Goal: Task Accomplishment & Management: Use online tool/utility

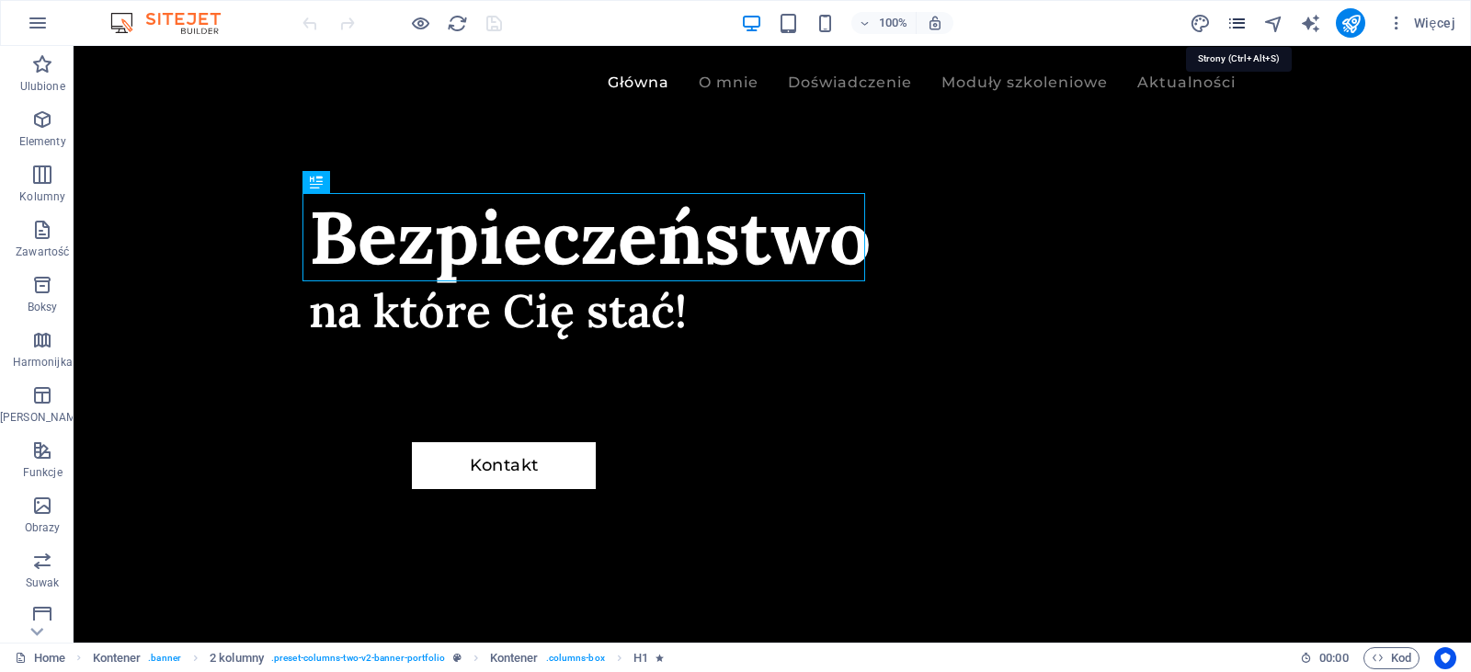
click at [1232, 16] on icon "pages" at bounding box center [1236, 23] width 21 height 21
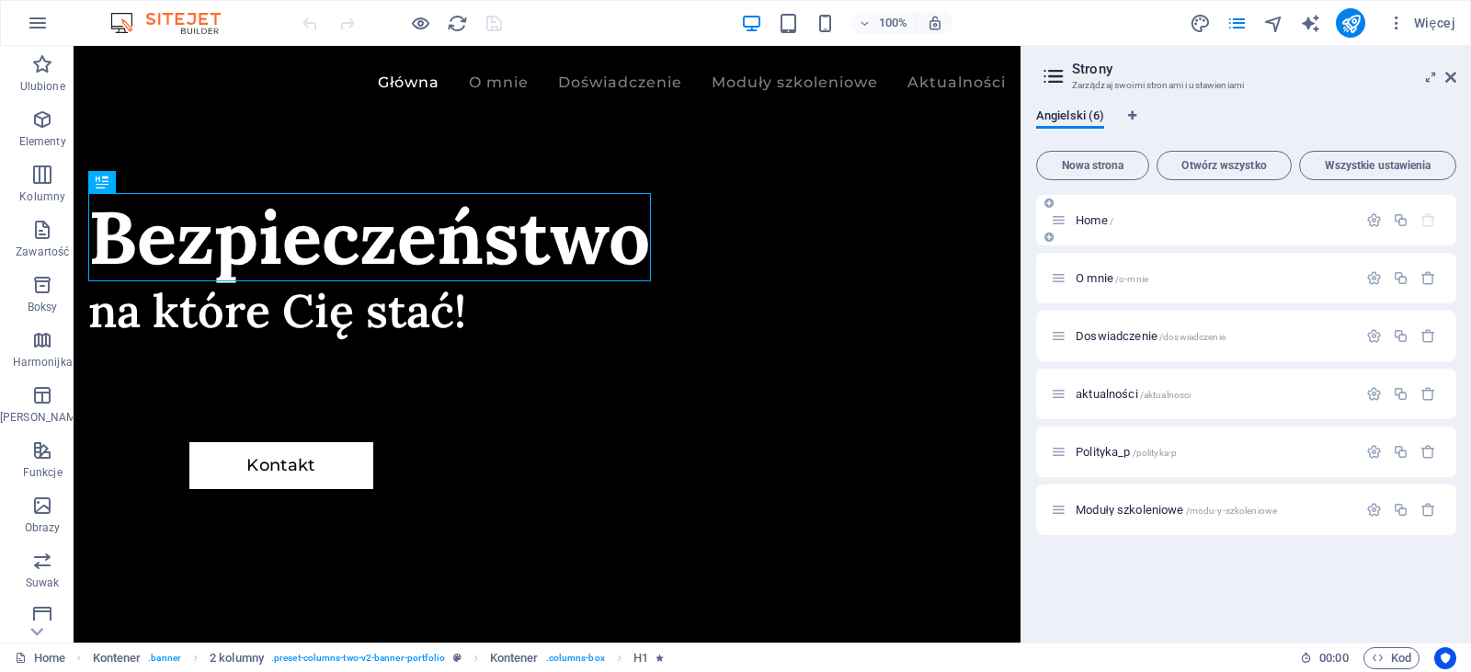
click at [1150, 222] on p "Home /" at bounding box center [1213, 220] width 276 height 12
click at [1390, 650] on span "Kod" at bounding box center [1391, 658] width 40 height 22
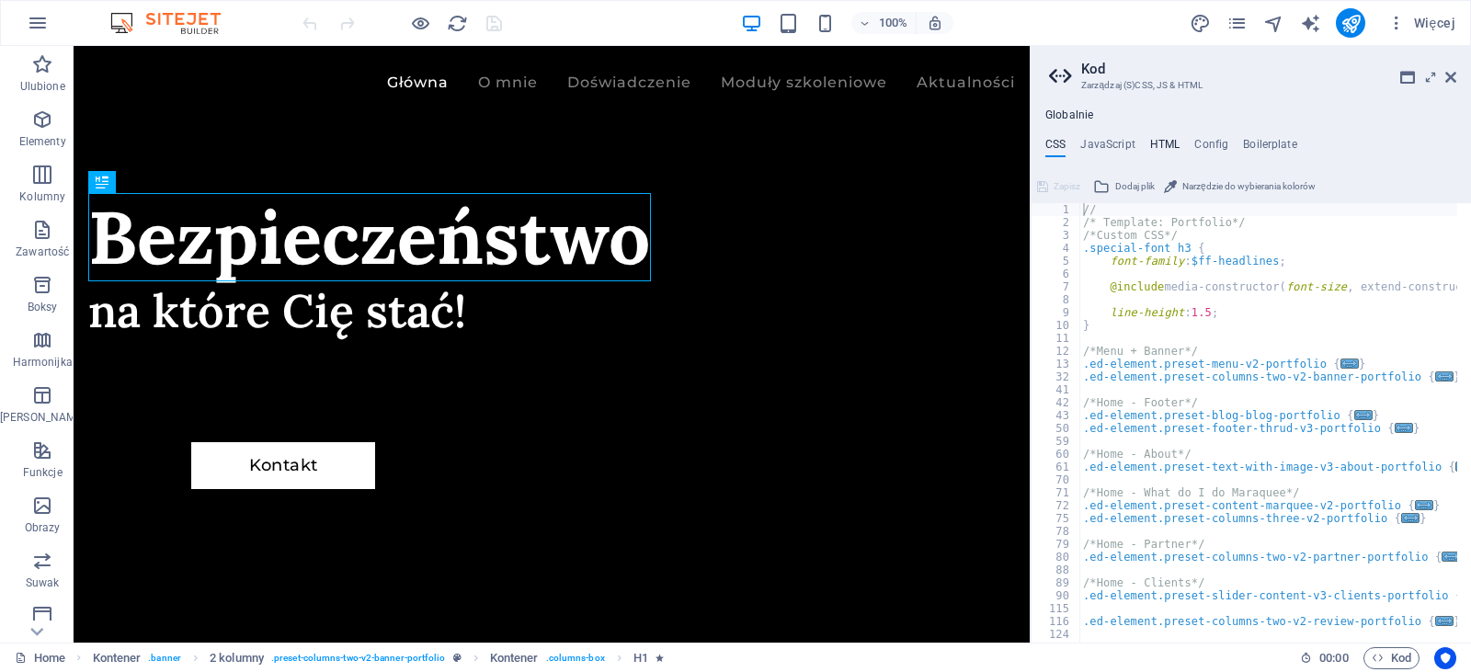
click at [1167, 141] on h4 "HTML" at bounding box center [1165, 148] width 30 height 20
type textarea "<a href="#main-content" class="wv-link-content button">Skip to main content</a>"
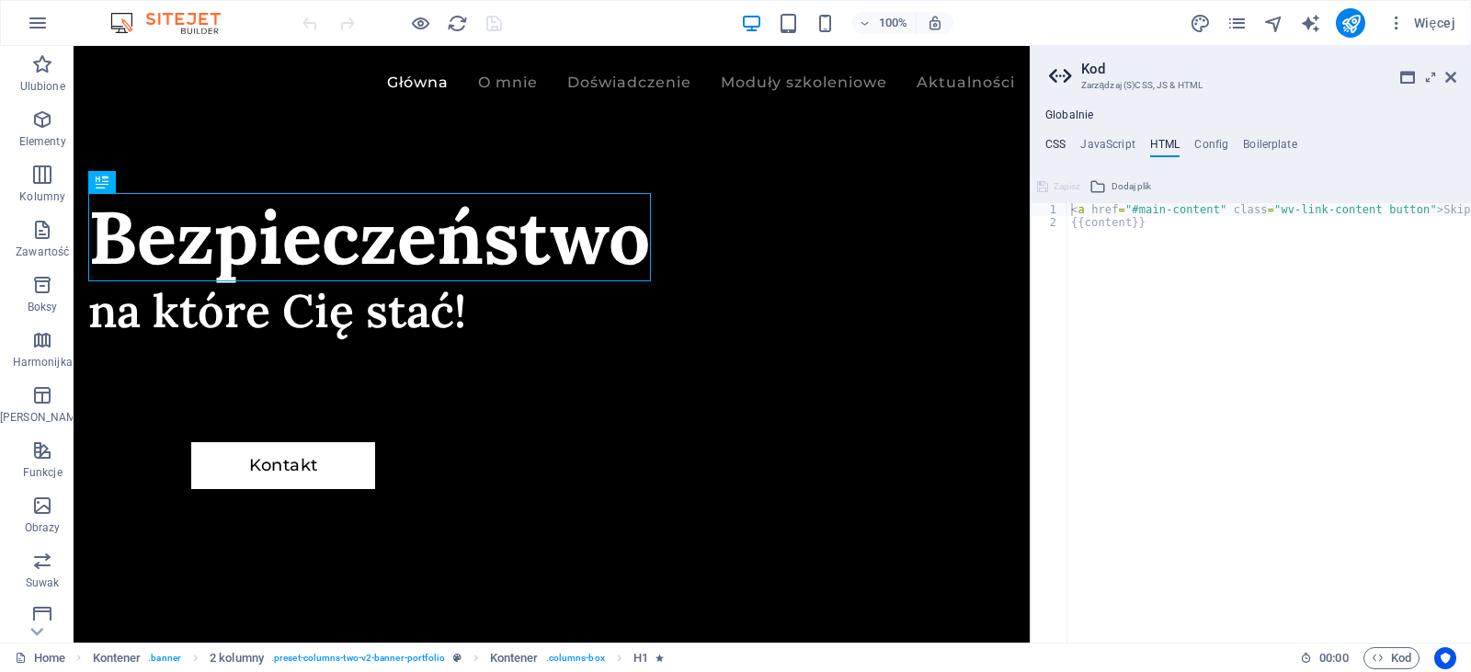
click at [1062, 147] on h4 "CSS" at bounding box center [1055, 148] width 20 height 20
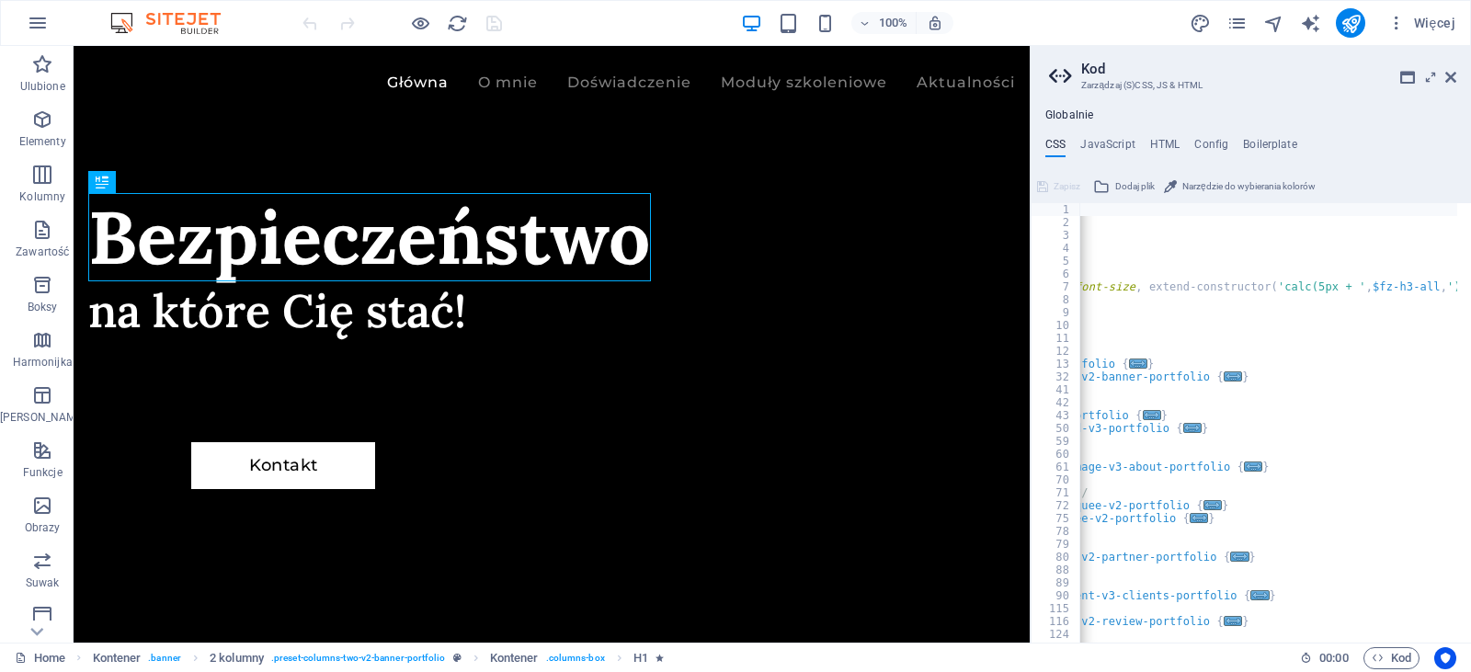
scroll to position [0, 211]
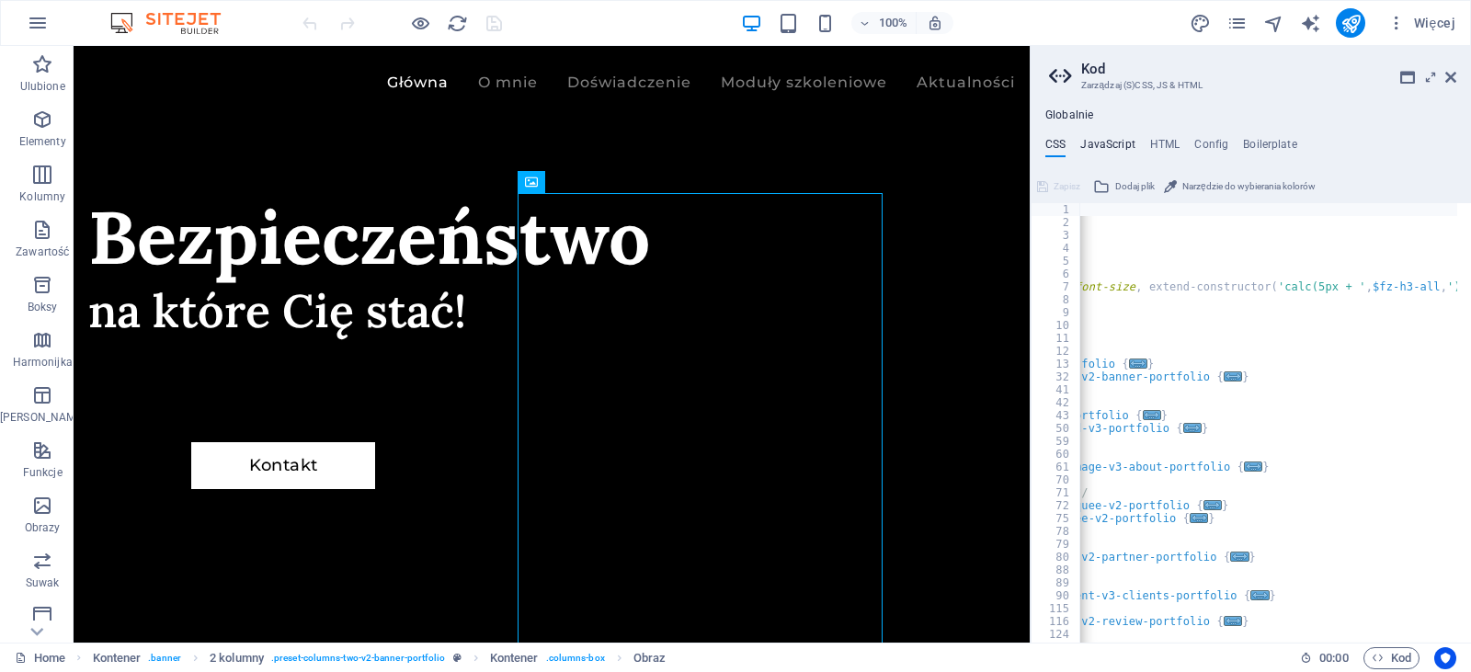
click at [1126, 152] on h4 "JavaScript" at bounding box center [1107, 148] width 54 height 20
type textarea "/* JS for preset "Menu V2" */"
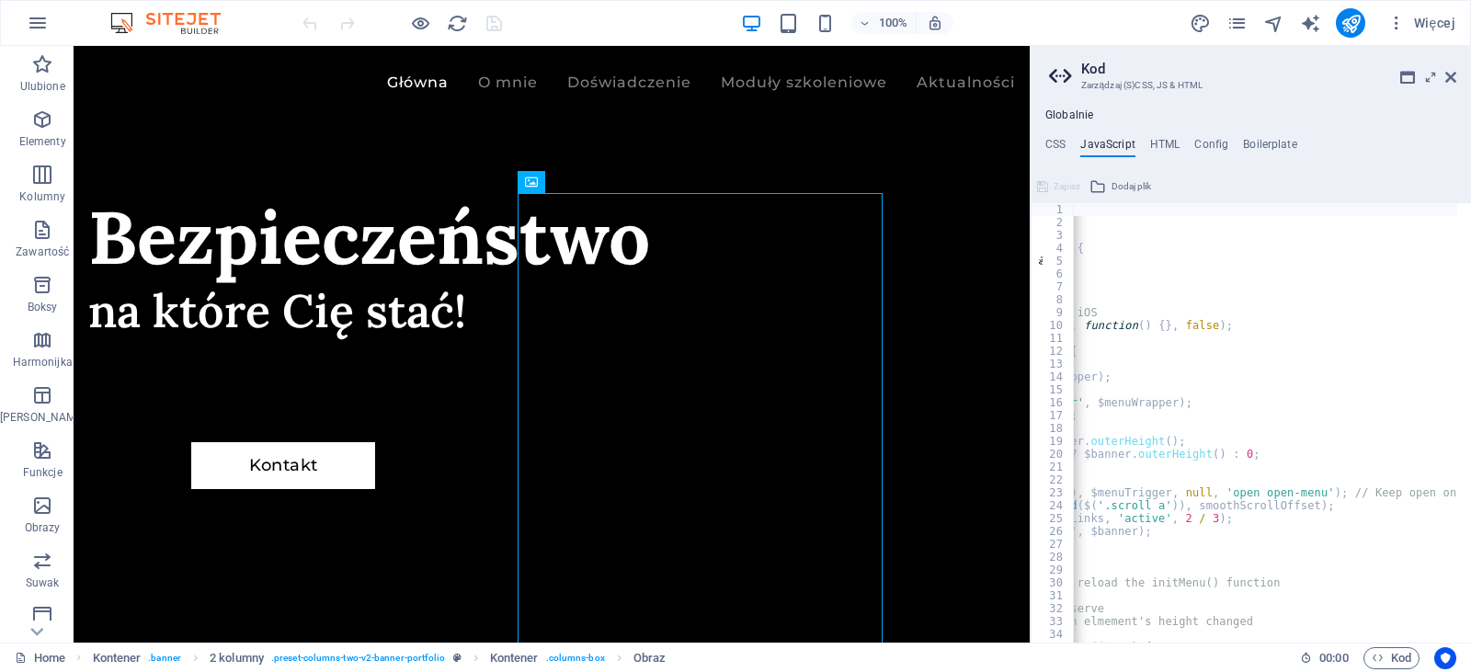
scroll to position [0, 0]
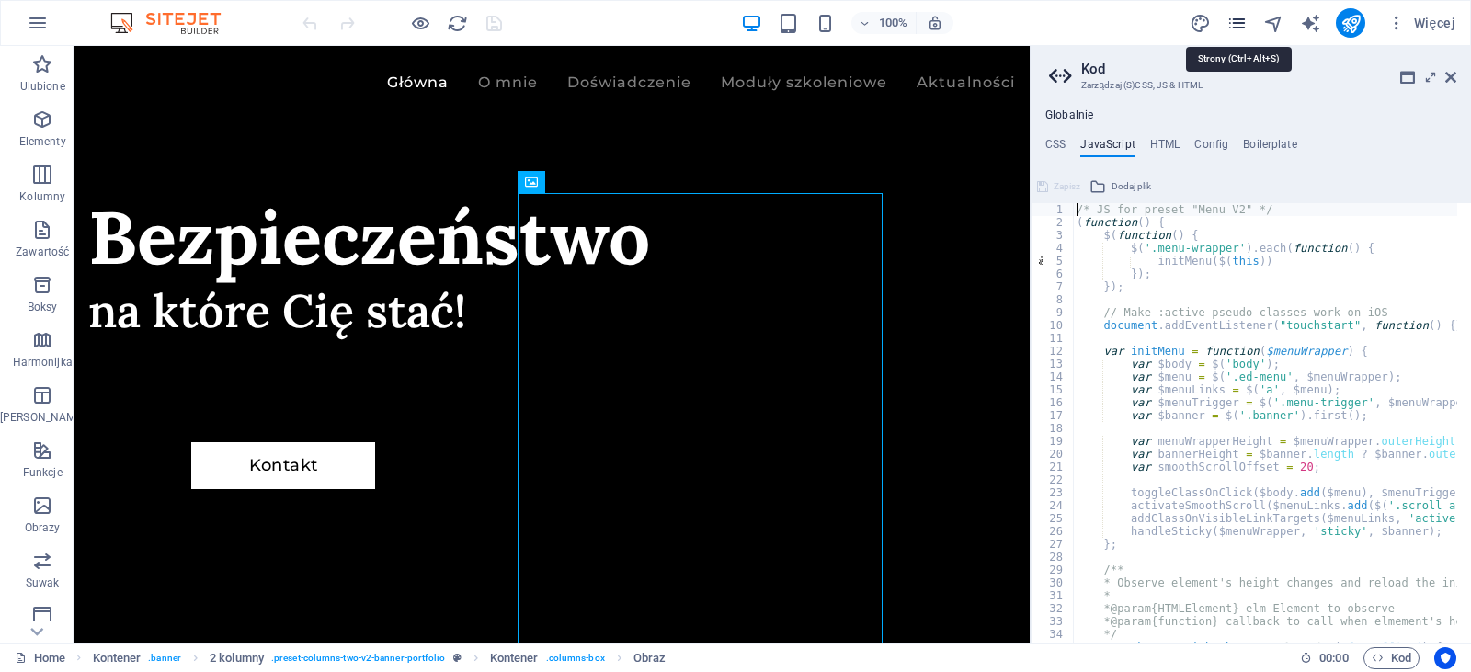
click at [1239, 24] on icon "pages" at bounding box center [1236, 23] width 21 height 21
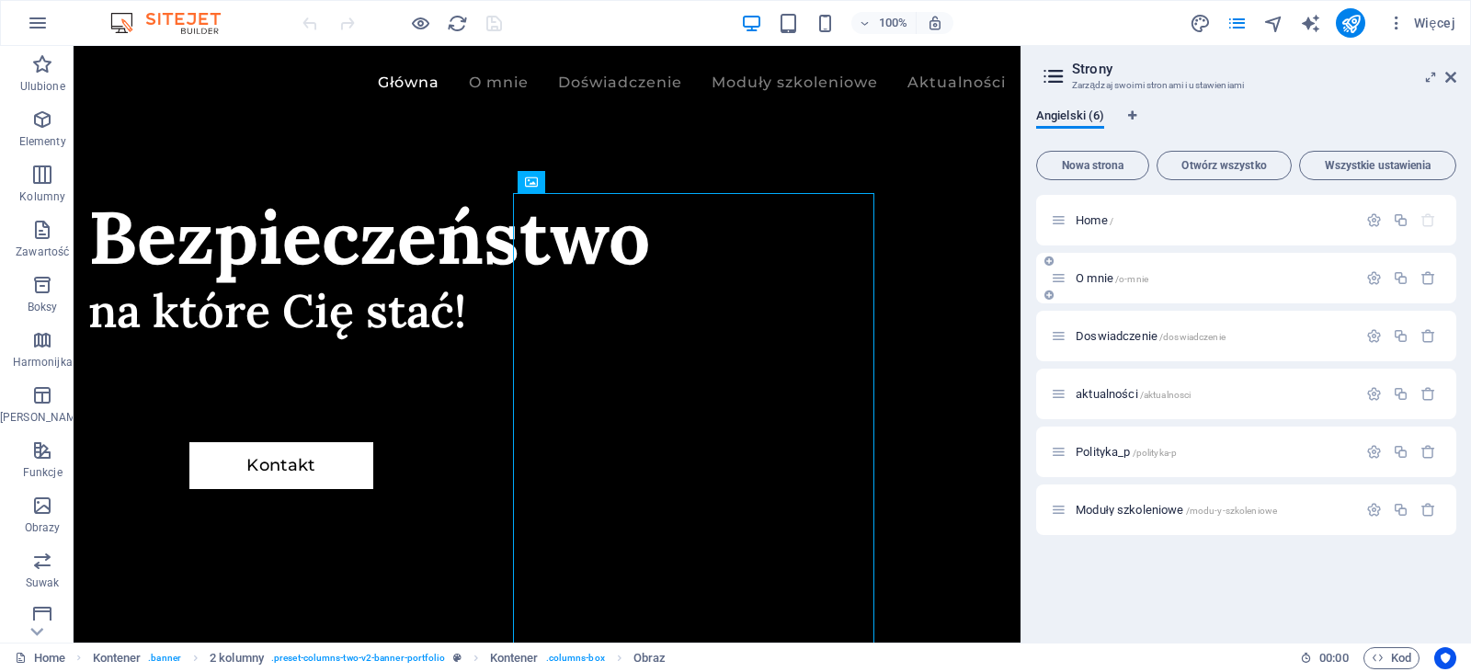
click at [1142, 279] on span "/o-mnie" at bounding box center [1131, 279] width 33 height 10
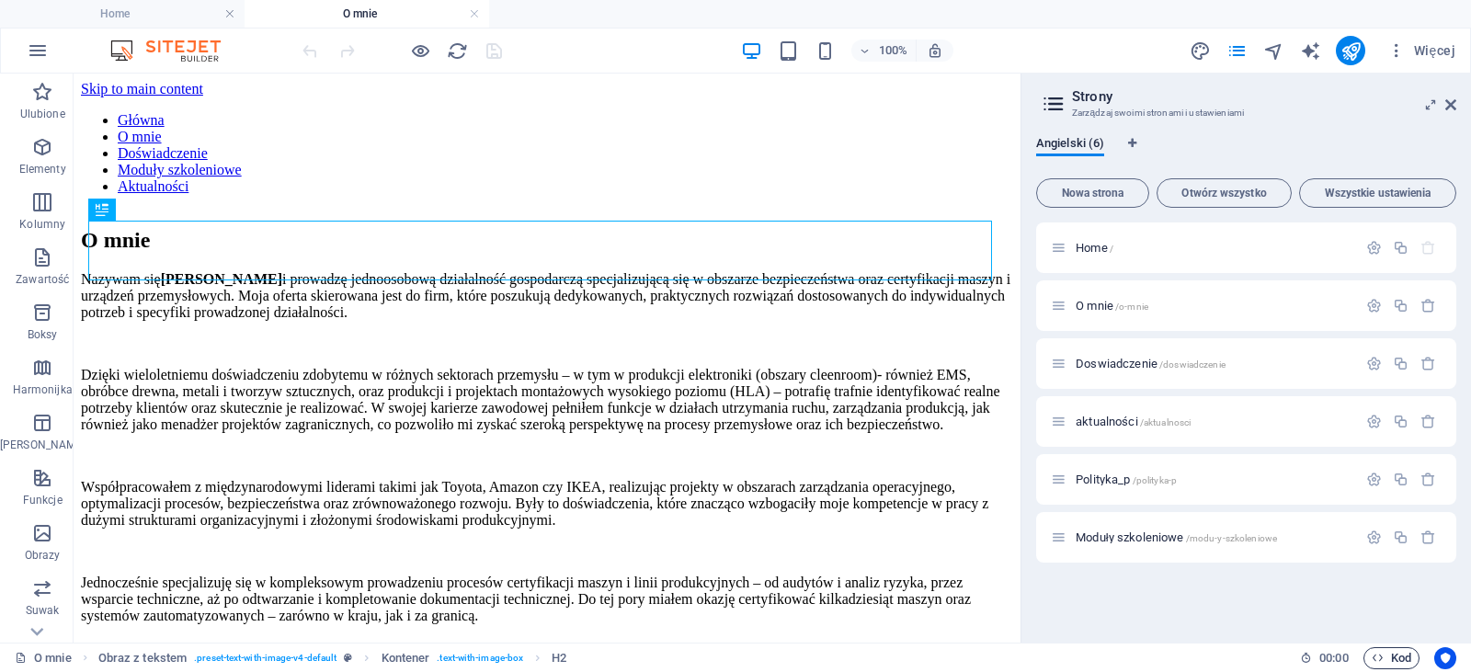
click at [1394, 654] on span "Kod" at bounding box center [1391, 658] width 40 height 22
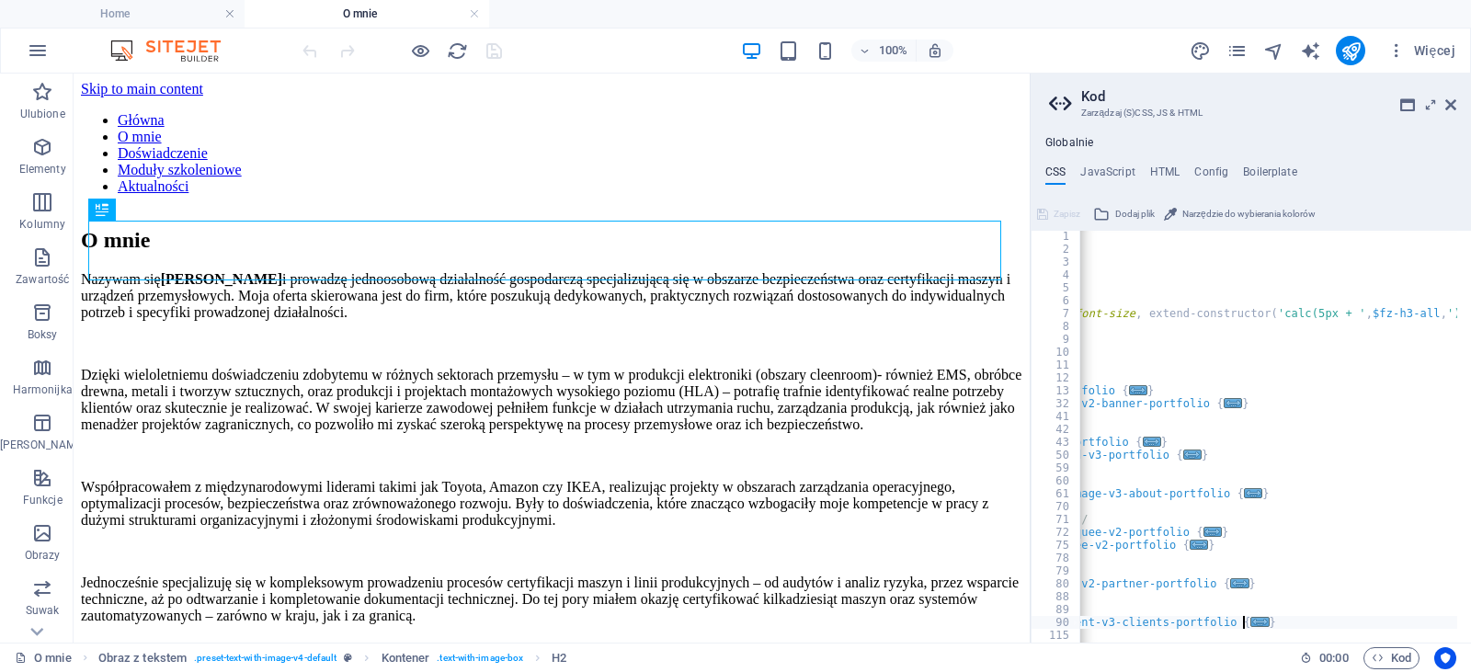
scroll to position [1, 0]
click at [1298, 625] on div at bounding box center [1373, 633] width 589 height 18
type textarea "}"
click at [1125, 171] on h4 "JavaScript" at bounding box center [1107, 175] width 54 height 20
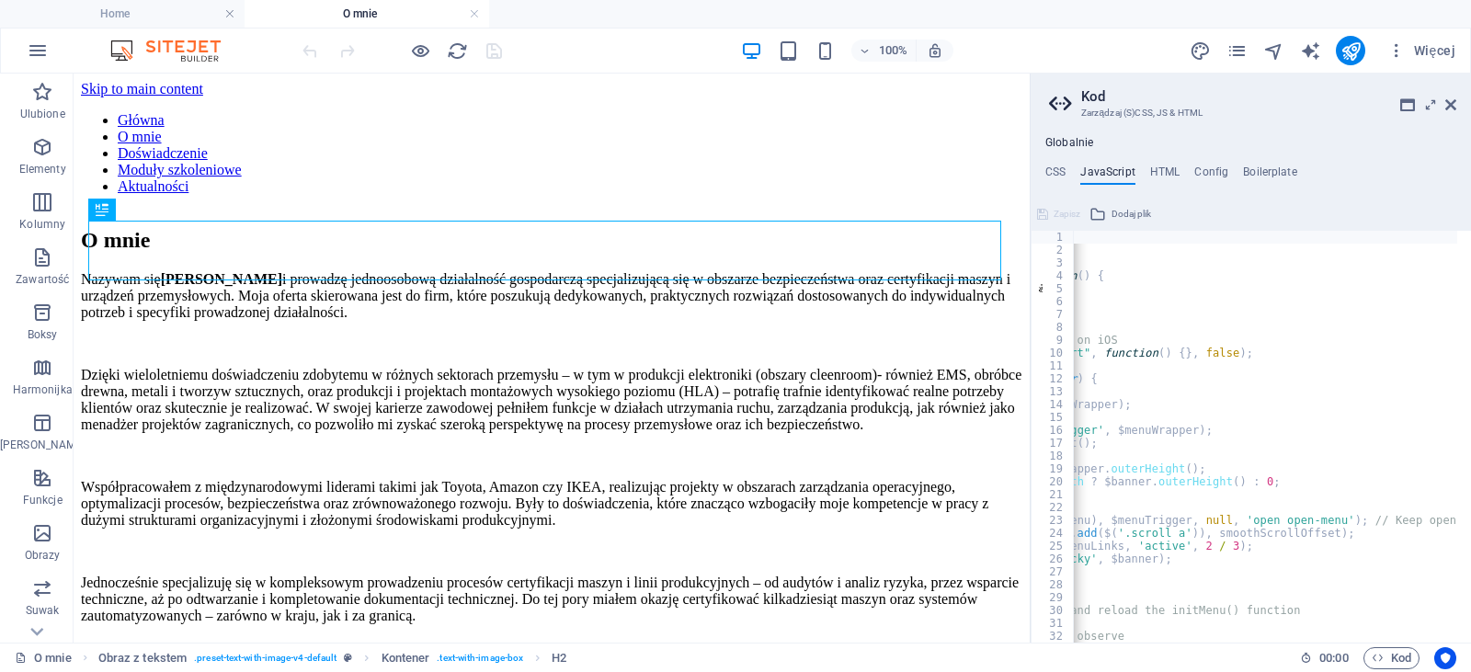
scroll to position [0, 460]
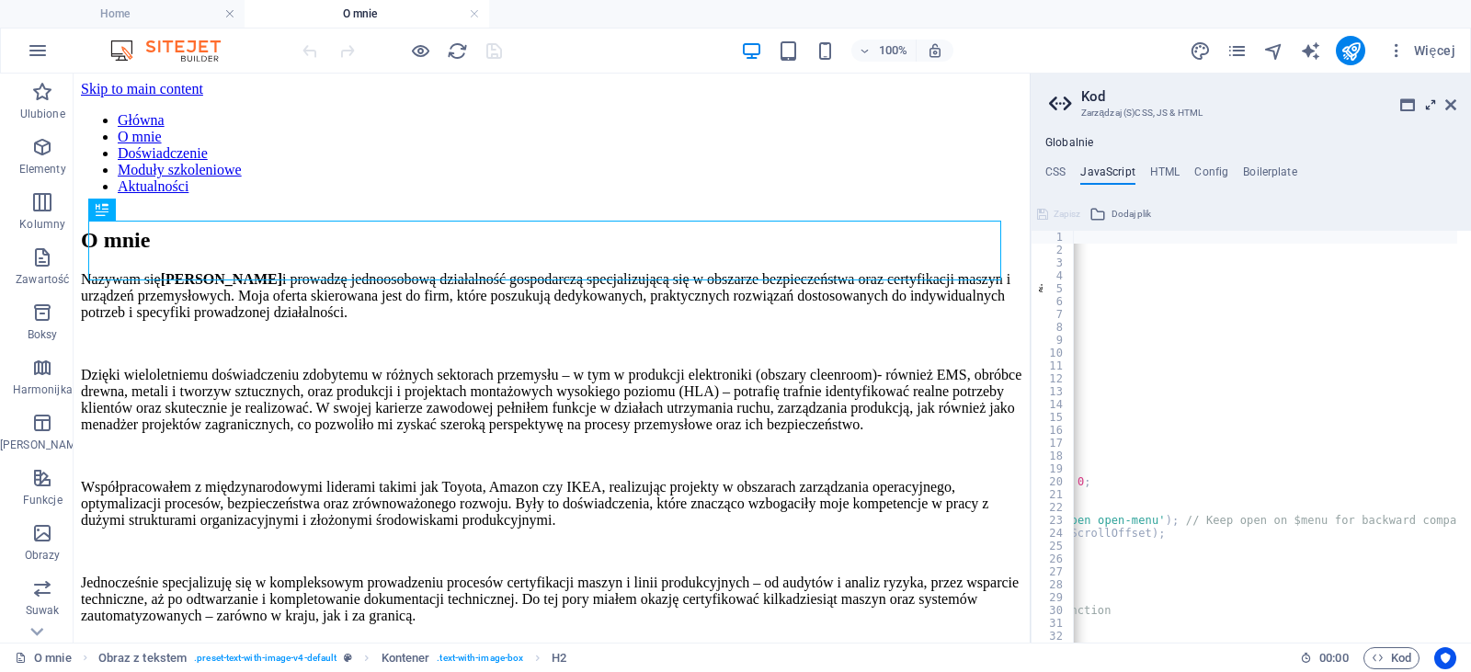
click at [1430, 109] on icon at bounding box center [1430, 104] width 0 height 15
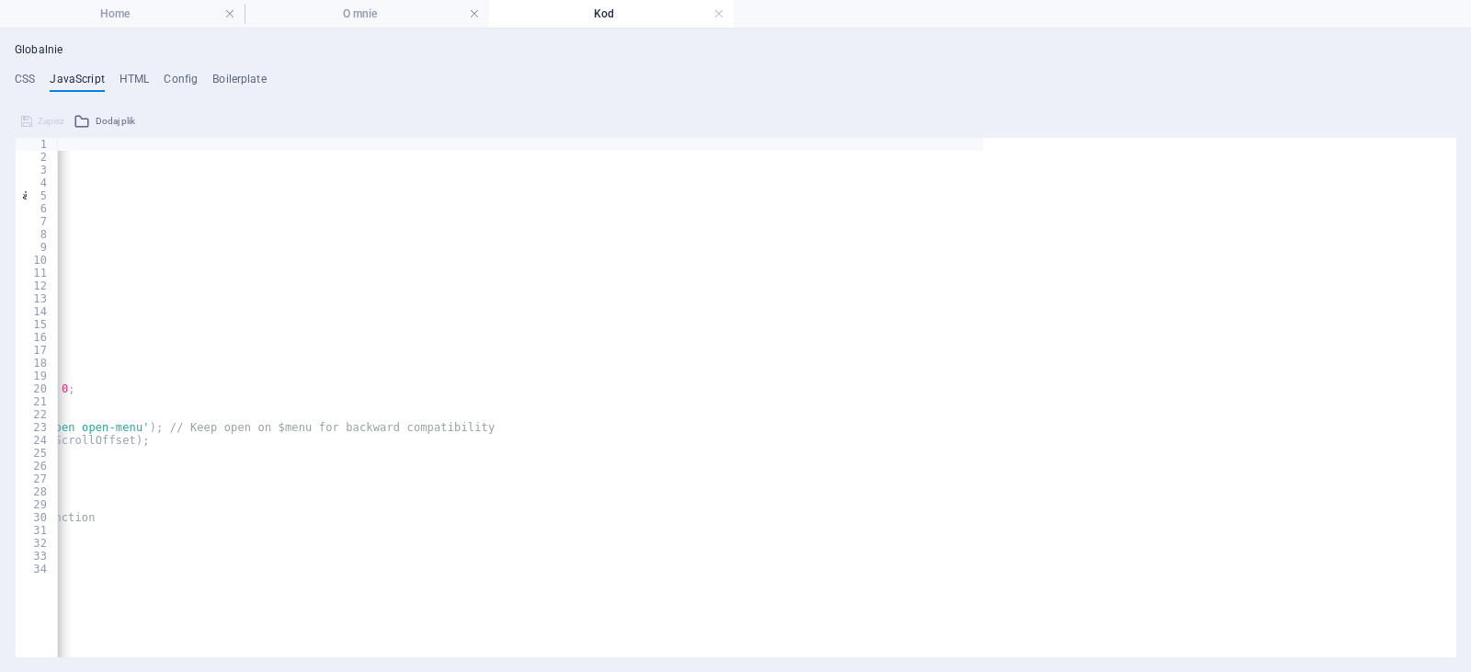
drag, startPoint x: 470, startPoint y: 667, endPoint x: 226, endPoint y: 662, distance: 243.6
click at [226, 662] on div "Globalnie CSS JavaScript HTML Config Boilerplate } 1 2 3 4 5 6 7 8 9 10 11 12 1…" at bounding box center [735, 349] width 1471 height 643
type textarea "*"
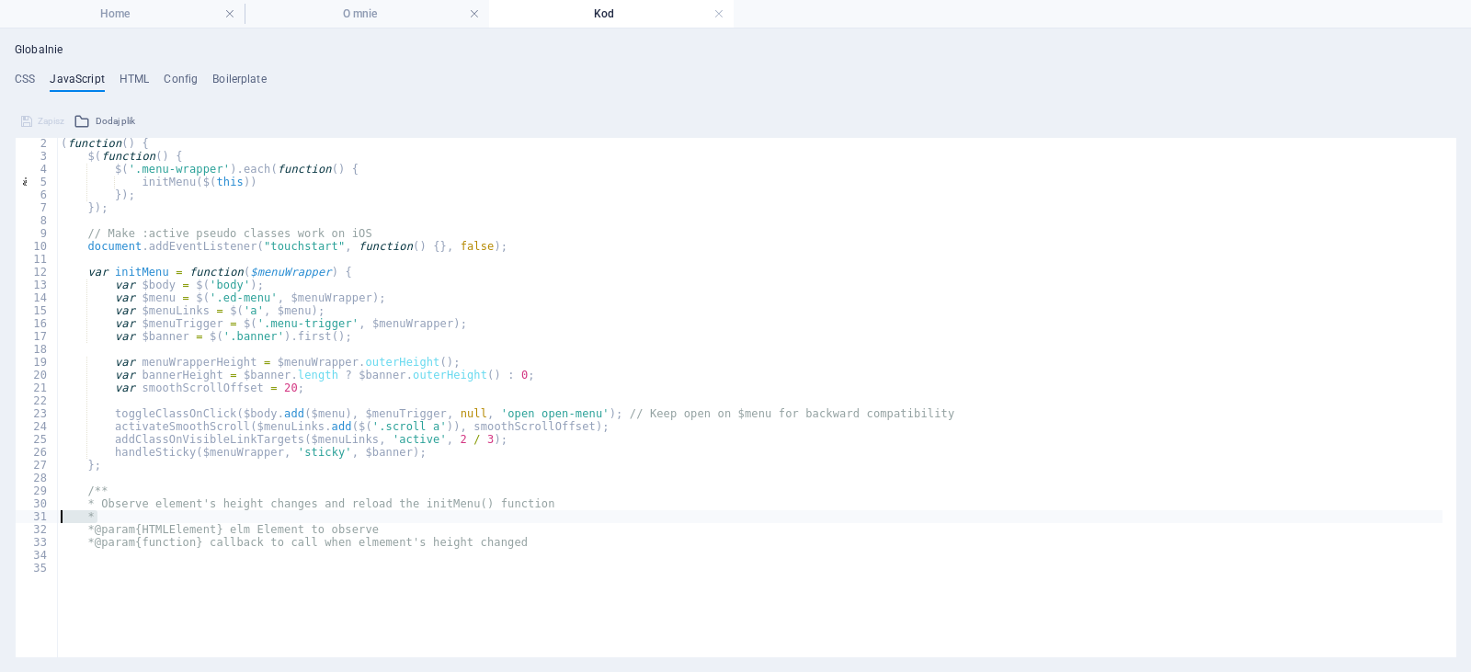
drag, startPoint x: 219, startPoint y: 537, endPoint x: 0, endPoint y: 516, distance: 219.8
click at [0, 516] on div "Globalnie CSS JavaScript HTML Config Boilerplate } 1 2 3 4 5 6 7 8 9 10 11 12 1…" at bounding box center [735, 349] width 1471 height 643
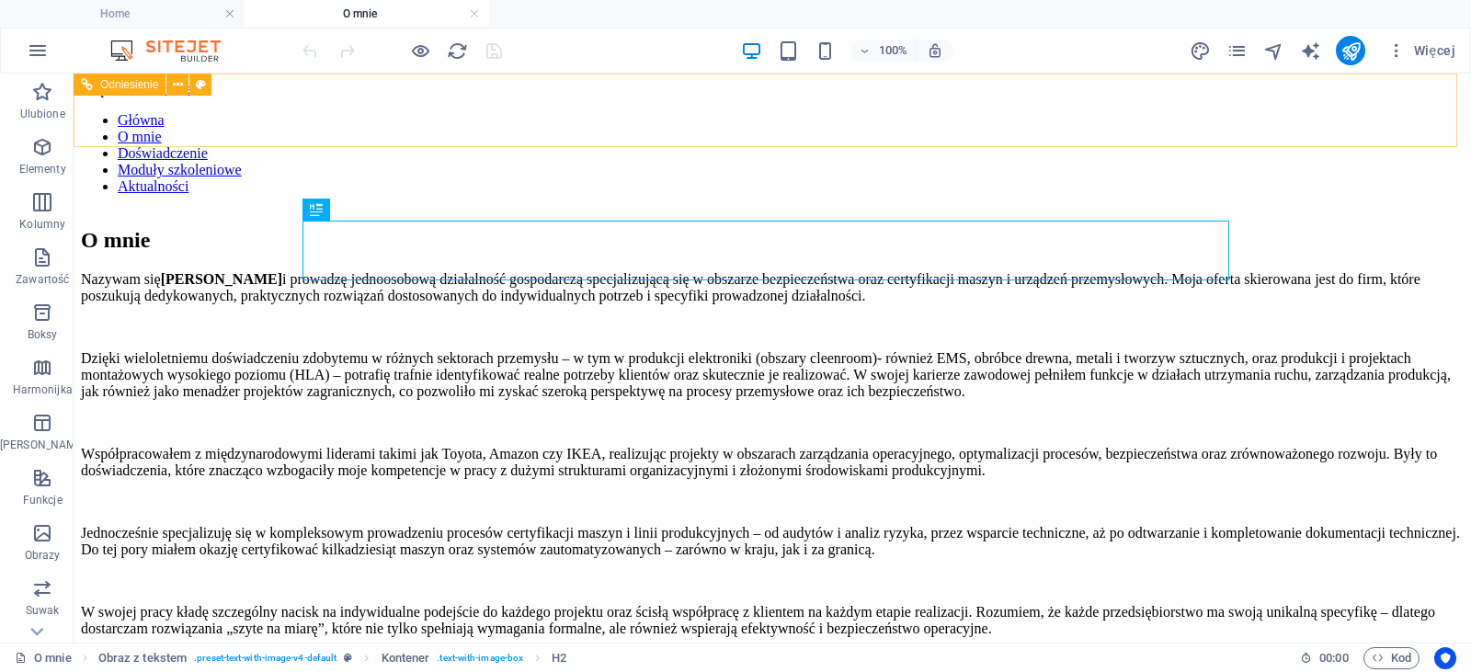
click at [604, 112] on nav "Główna O mnie Doświadczenie Moduły szkoleniowe Aktualności" at bounding box center [772, 153] width 1382 height 83
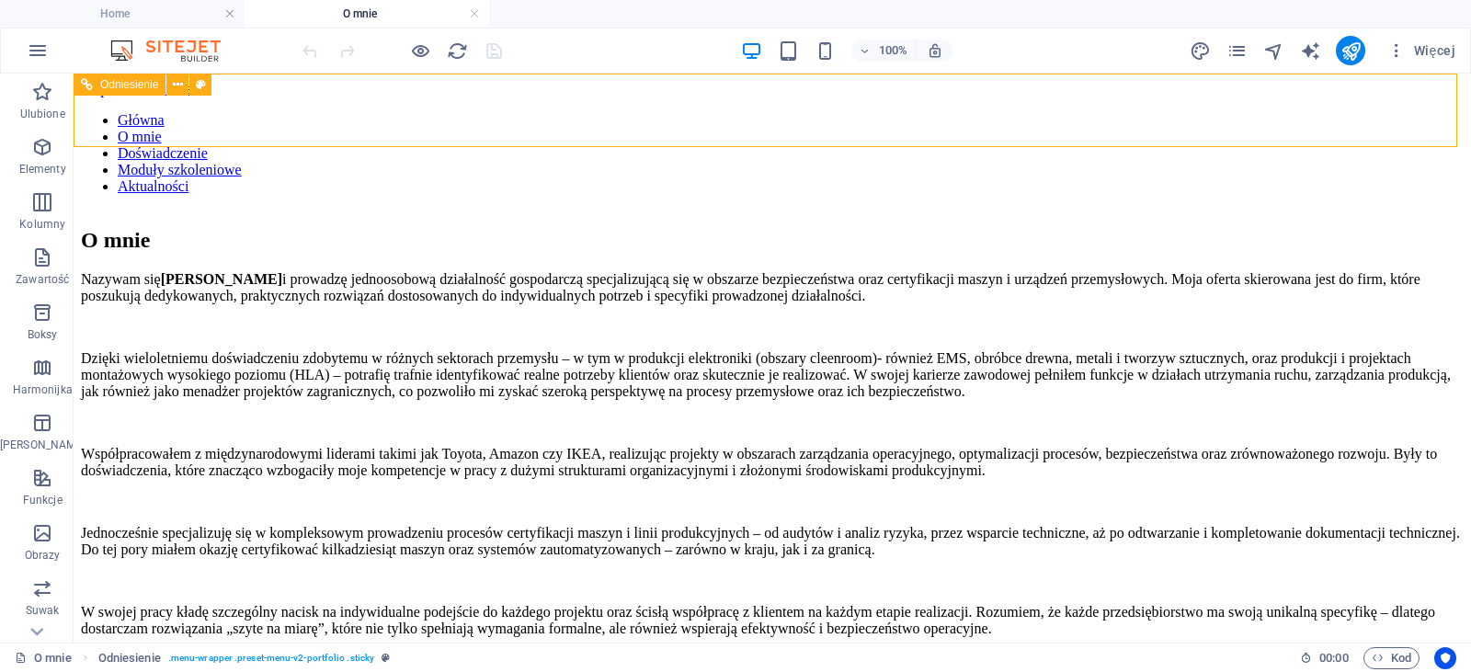
click at [453, 124] on div "Główna O mnie Doświadczenie Moduły szkoleniowe Aktualności" at bounding box center [772, 160] width 1382 height 97
click at [130, 124] on div "Główna O mnie Doświadczenie Moduły szkoleniowe Aktualności" at bounding box center [772, 160] width 1382 height 97
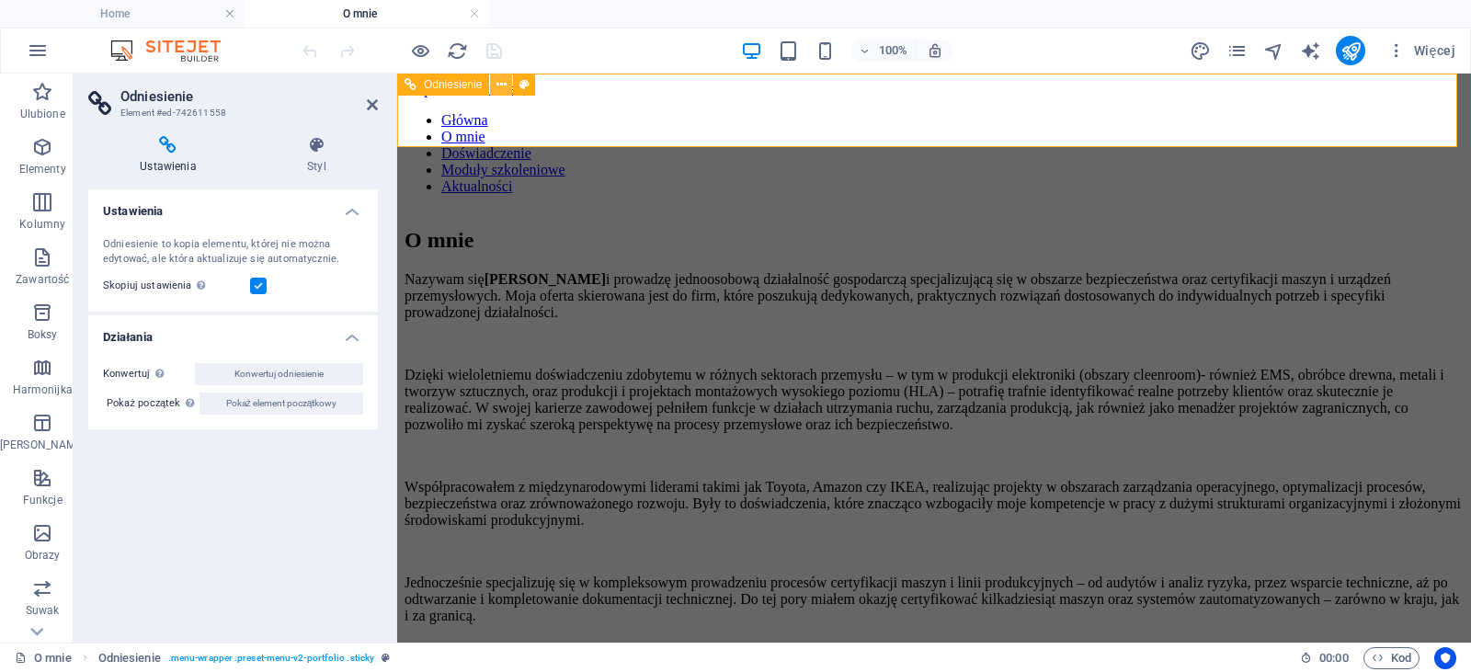
click at [503, 82] on icon at bounding box center [501, 84] width 10 height 19
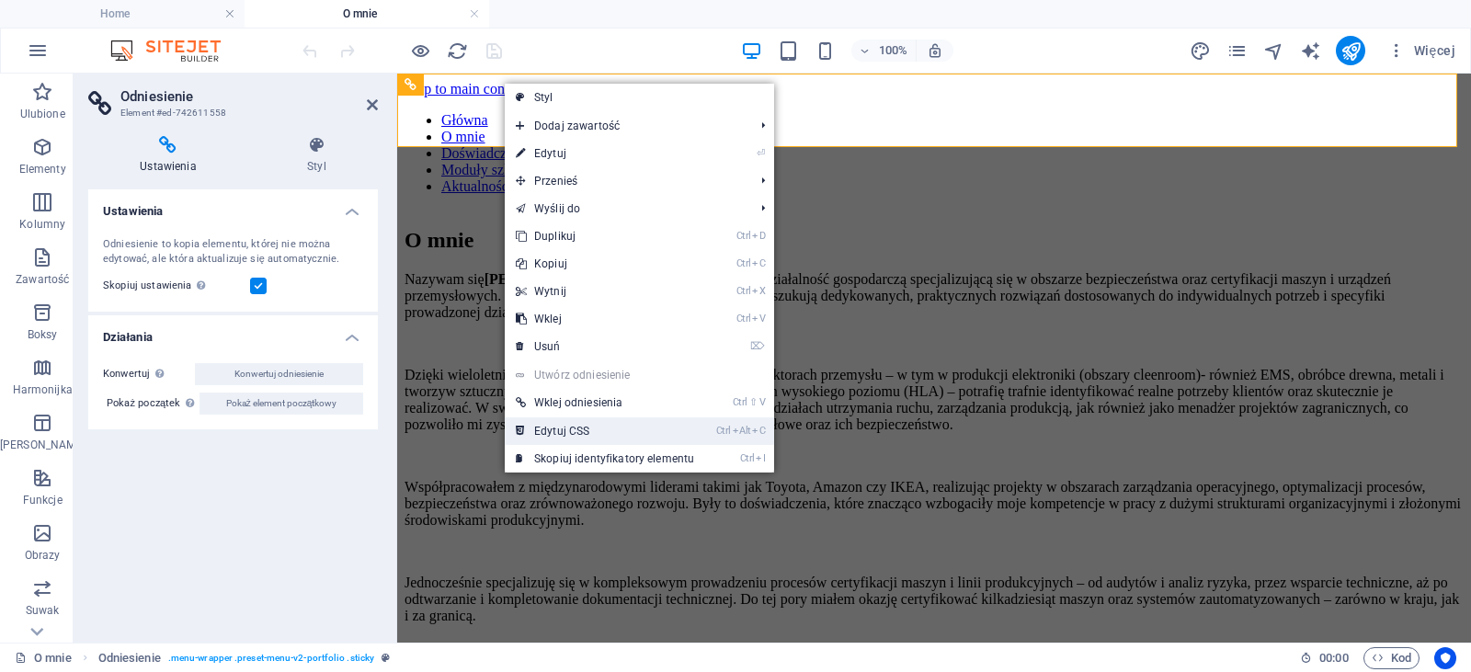
click at [579, 417] on link "Ctrl Alt C Edytuj CSS" at bounding box center [605, 431] width 200 height 28
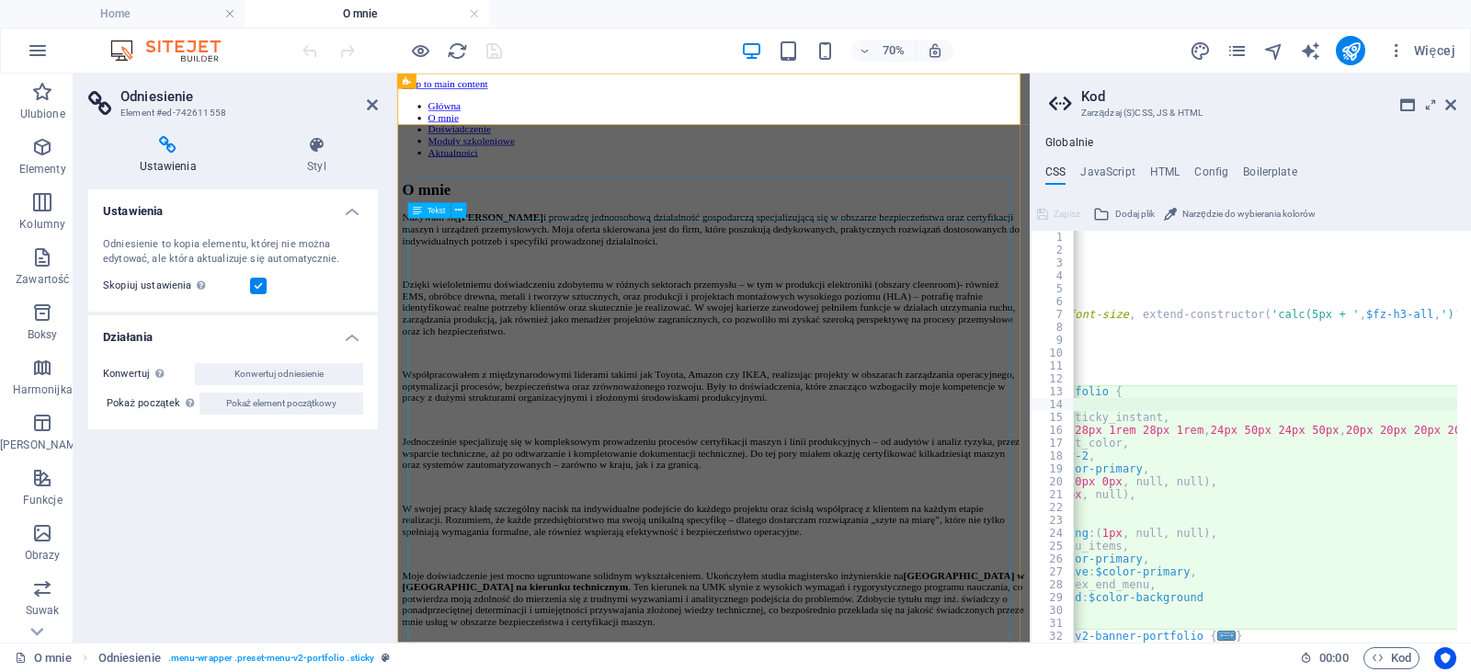
type textarea "@include menu-v2("
click at [1410, 109] on icon at bounding box center [1407, 104] width 15 height 15
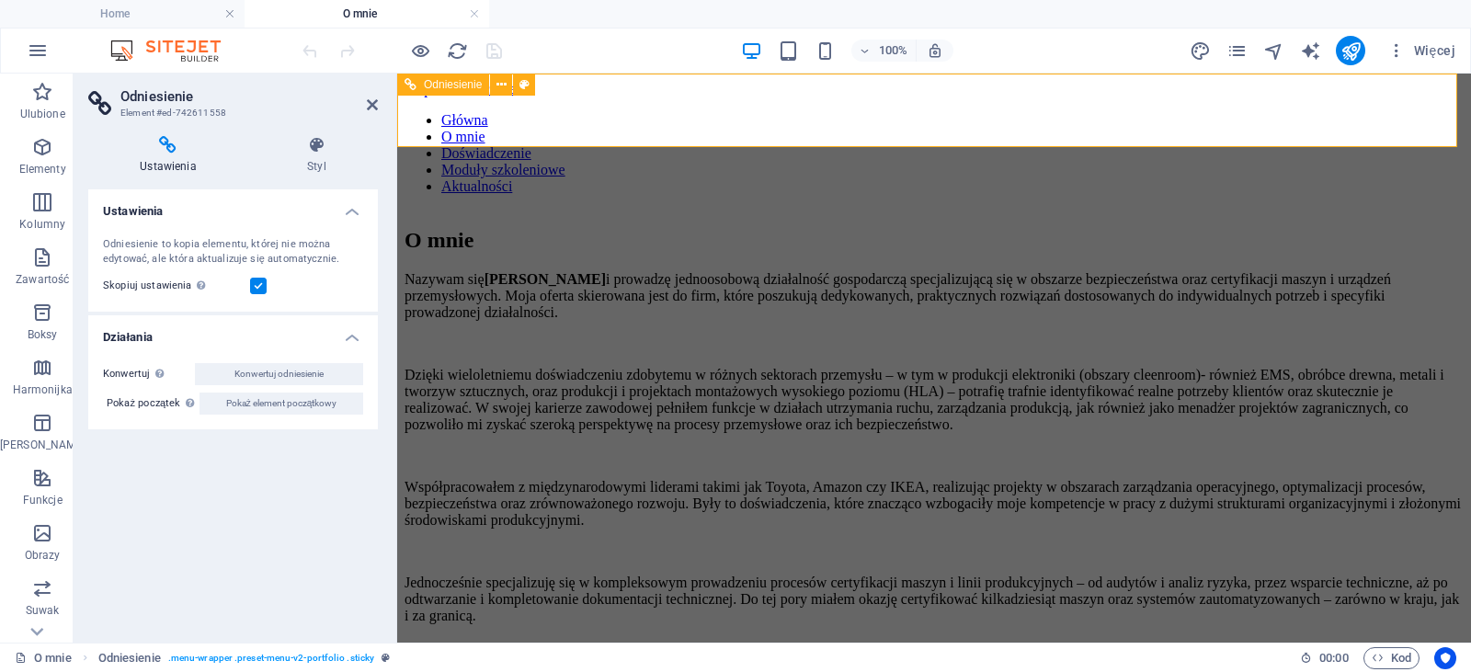
click at [798, 118] on nav "Główna O mnie Doświadczenie Moduły szkoleniowe Aktualności" at bounding box center [933, 153] width 1059 height 83
click at [1245, 54] on icon "pages" at bounding box center [1236, 50] width 21 height 21
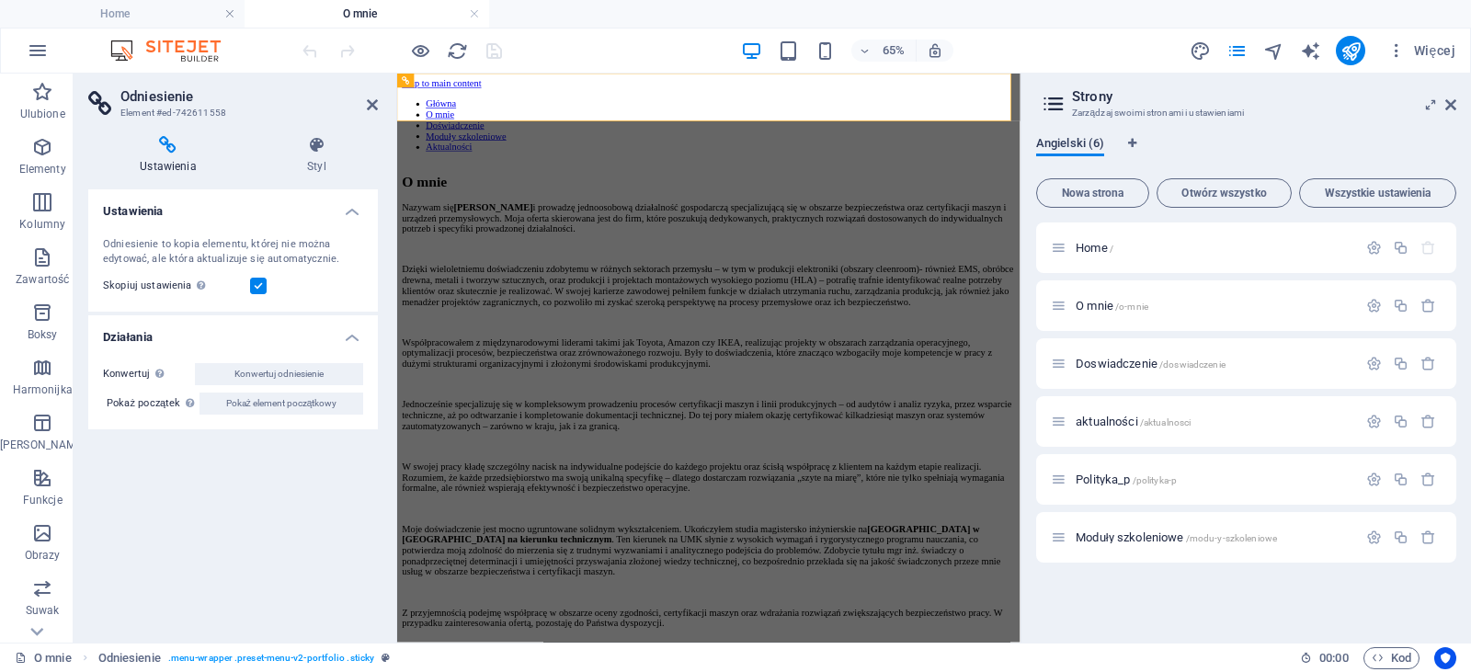
click at [1075, 144] on span "Angielski (6)" at bounding box center [1070, 145] width 68 height 26
click at [1106, 253] on span "Home /" at bounding box center [1094, 248] width 38 height 14
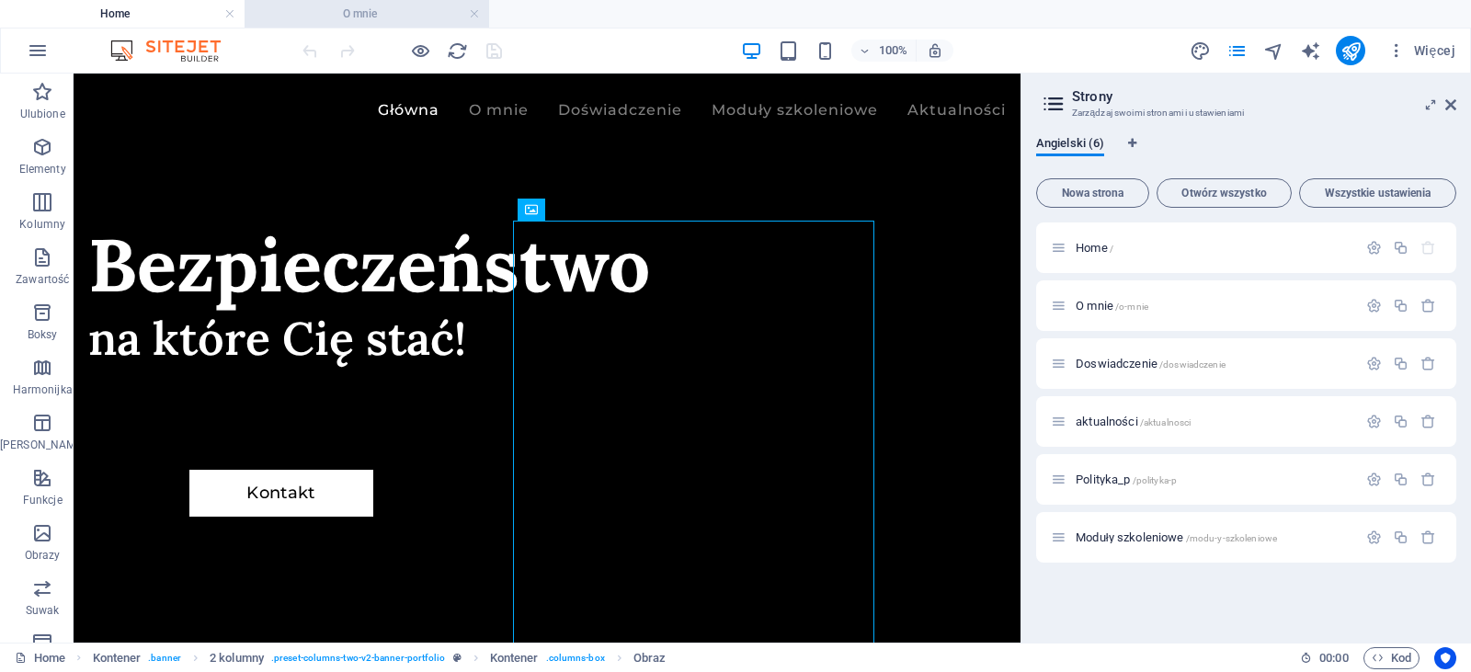
click at [480, 22] on h4 "O mnie" at bounding box center [366, 14] width 244 height 20
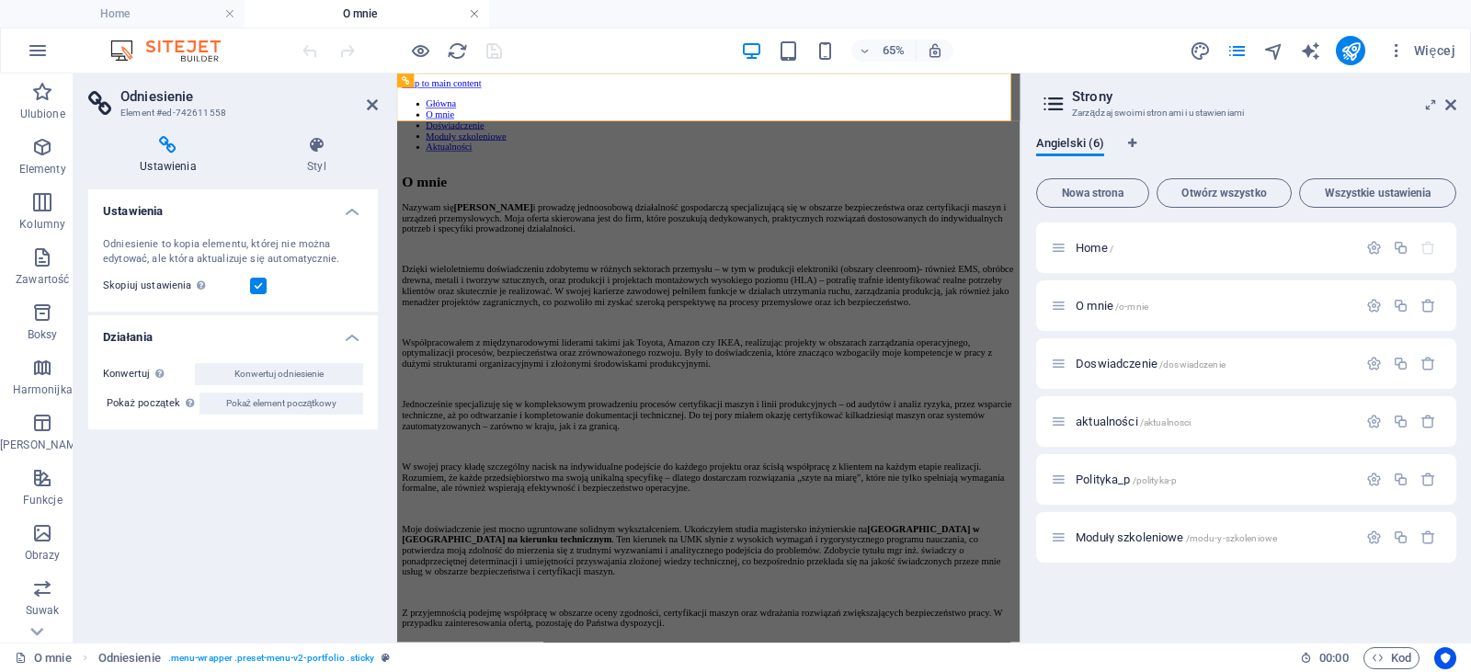
click at [476, 19] on link at bounding box center [474, 14] width 11 height 17
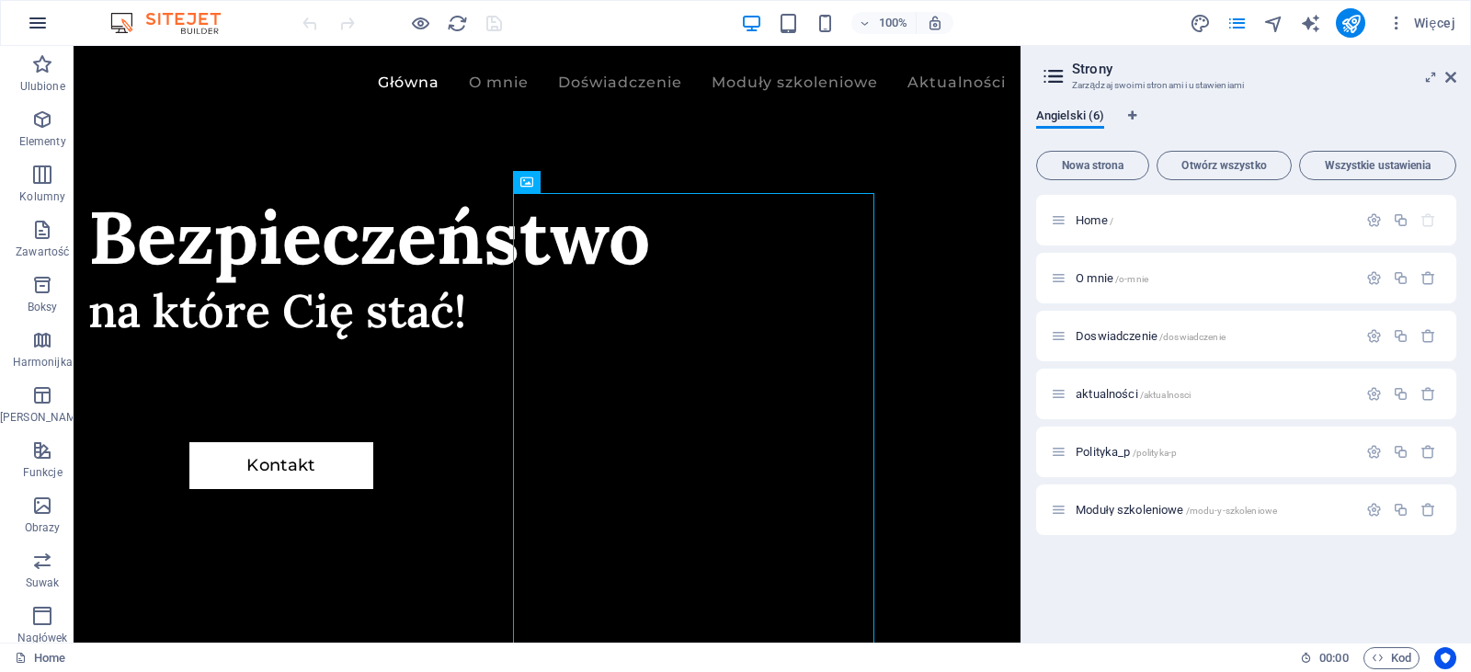
click at [34, 19] on icon "button" at bounding box center [38, 23] width 22 height 22
